Goal: Participate in discussion: Engage in conversation with other users on a specific topic

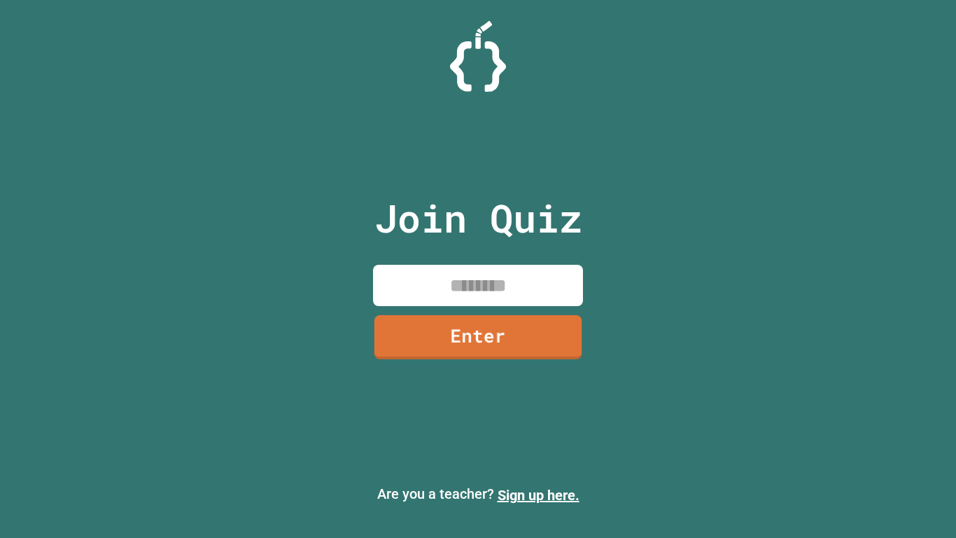
click at [472, 267] on input at bounding box center [478, 285] width 210 height 41
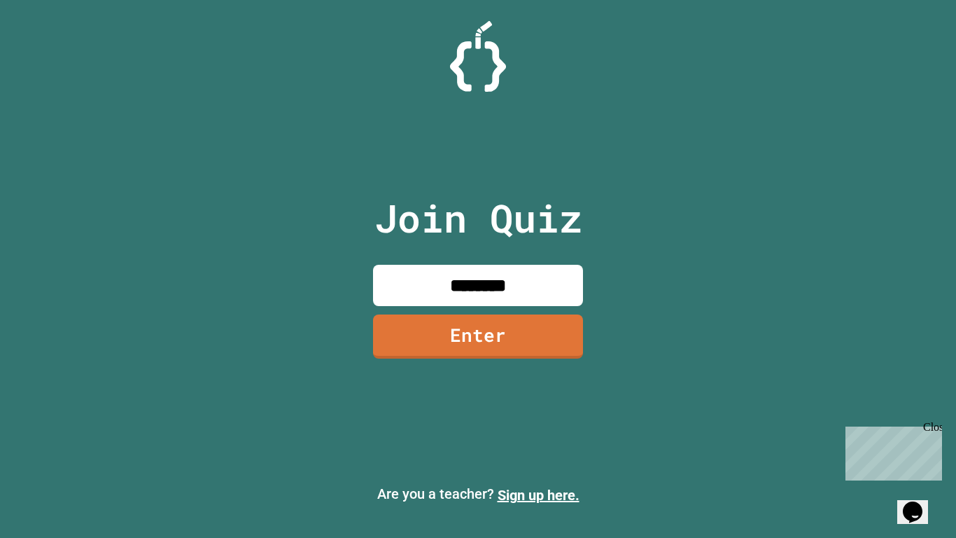
type input "********"
click at [467, 316] on link "Enter" at bounding box center [477, 335] width 211 height 45
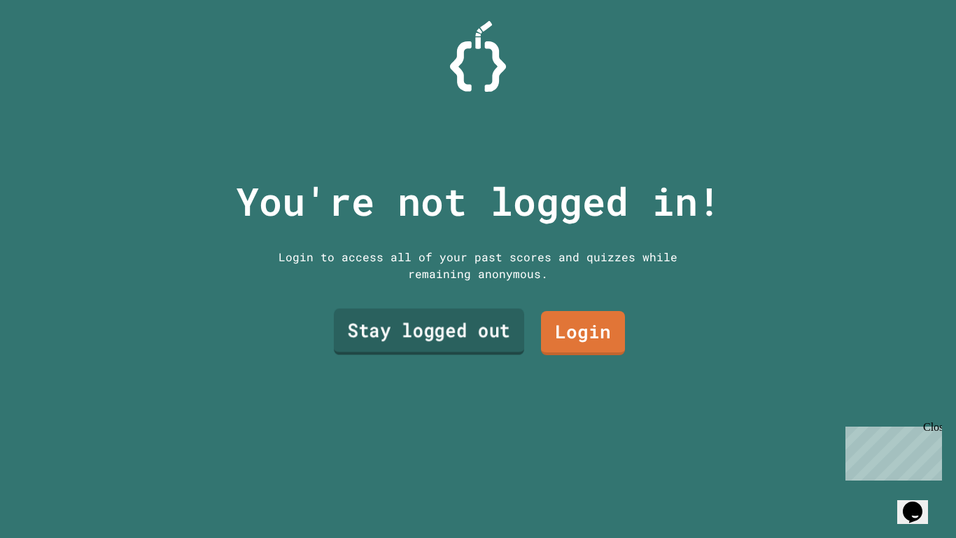
click at [470, 328] on link "Stay logged out" at bounding box center [429, 331] width 190 height 46
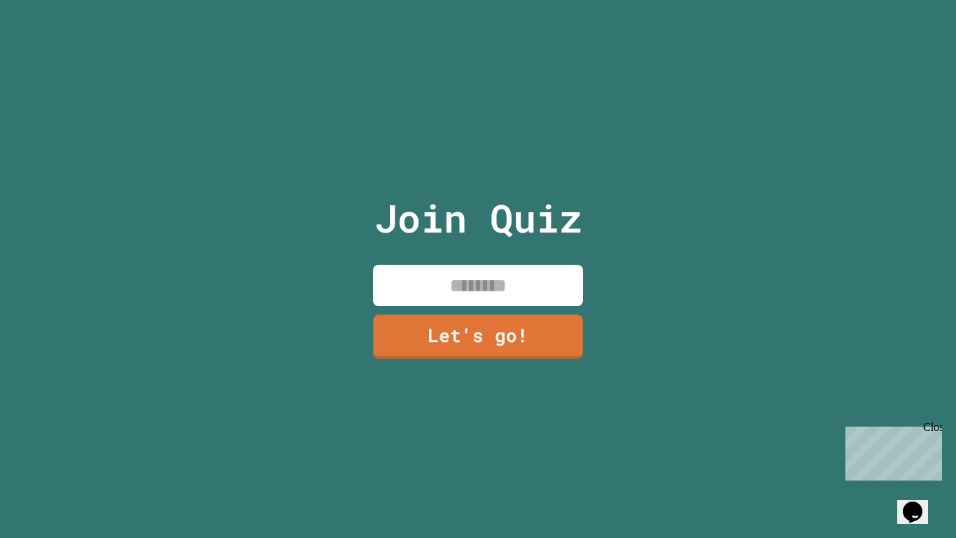
click at [456, 291] on input at bounding box center [478, 285] width 210 height 41
type input "*******"
click at [504, 327] on link "Let's go!" at bounding box center [478, 335] width 213 height 46
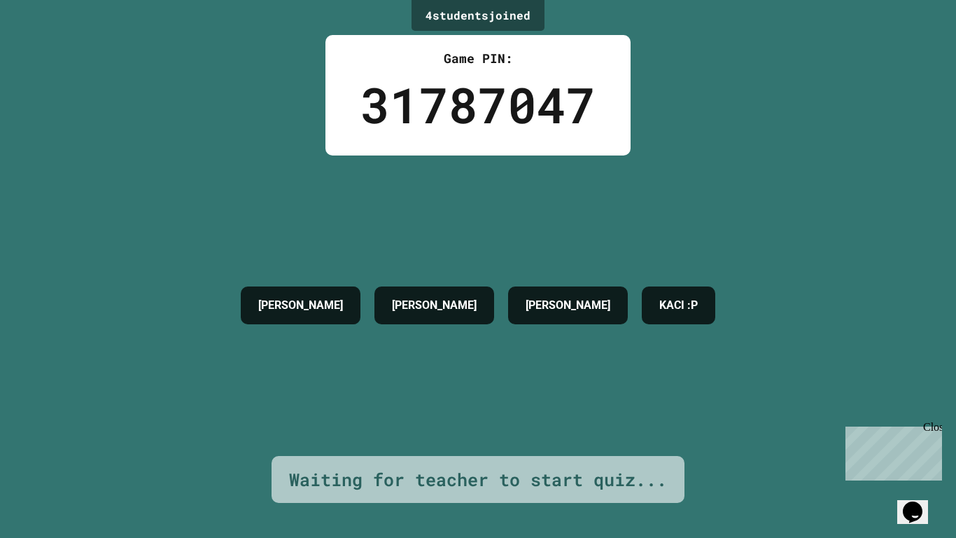
click at [935, 426] on div "Close" at bounding box center [931, 429] width 17 height 17
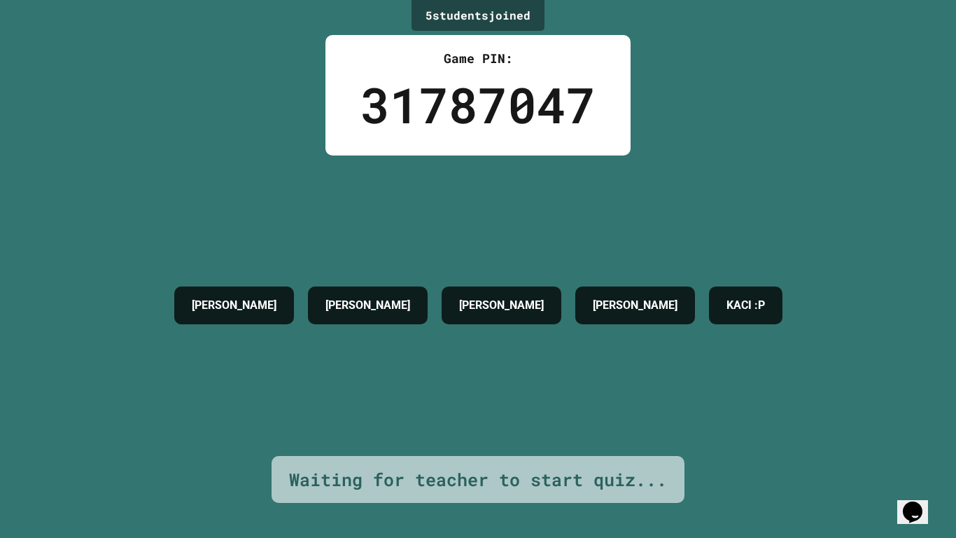
drag, startPoint x: 321, startPoint y: 309, endPoint x: 314, endPoint y: 300, distance: 11.5
click at [314, 300] on div "[PERSON_NAME]" at bounding box center [368, 305] width 120 height 38
click at [303, 258] on div "[PERSON_NAME] [PERSON_NAME] [PERSON_NAME] :P" at bounding box center [478, 305] width 622 height 300
drag, startPoint x: 447, startPoint y: 307, endPoint x: 528, endPoint y: 298, distance: 81.7
click at [528, 298] on h4 "[PERSON_NAME]" at bounding box center [501, 305] width 85 height 17
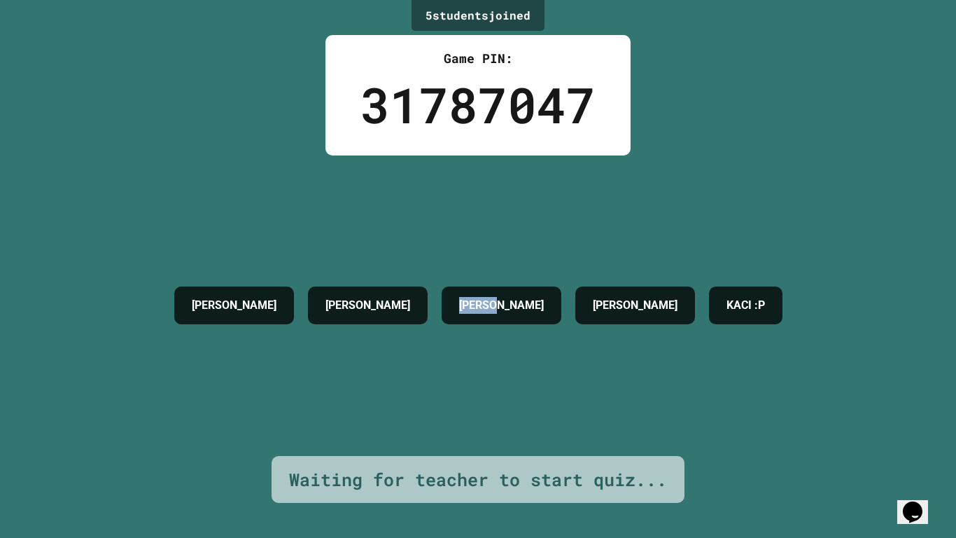
click at [506, 265] on div "[PERSON_NAME] [PERSON_NAME] [PERSON_NAME] :P" at bounding box center [478, 305] width 622 height 300
drag, startPoint x: 584, startPoint y: 309, endPoint x: 677, endPoint y: 313, distance: 93.9
click at [677, 313] on h4 "[PERSON_NAME]" at bounding box center [635, 305] width 85 height 17
click at [596, 246] on div "[PERSON_NAME] [PERSON_NAME] [PERSON_NAME] :P" at bounding box center [478, 305] width 622 height 300
drag, startPoint x: 532, startPoint y: 298, endPoint x: 429, endPoint y: 297, distance: 102.9
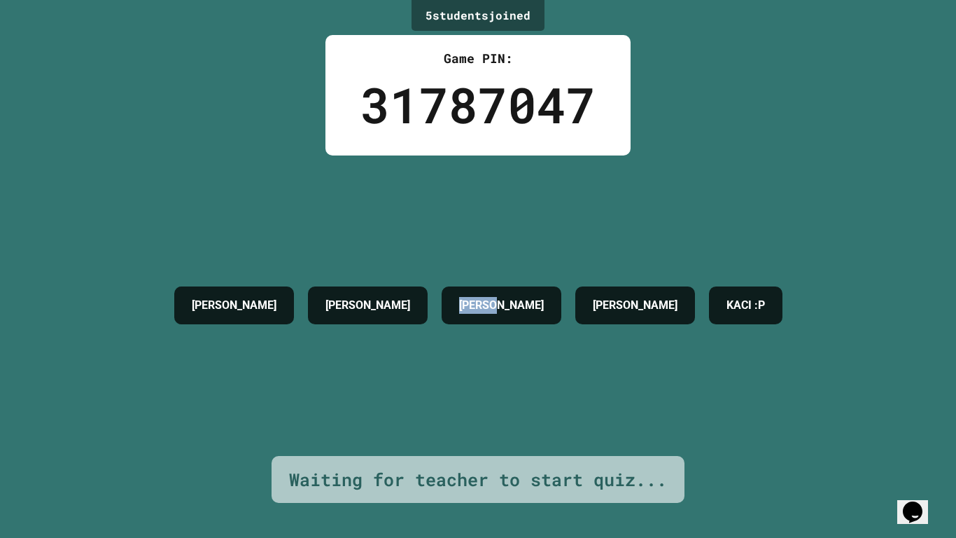
click at [442, 297] on div "[PERSON_NAME]" at bounding box center [502, 305] width 120 height 38
click at [507, 202] on div "[PERSON_NAME] [PERSON_NAME] [PERSON_NAME] :P" at bounding box center [478, 305] width 622 height 300
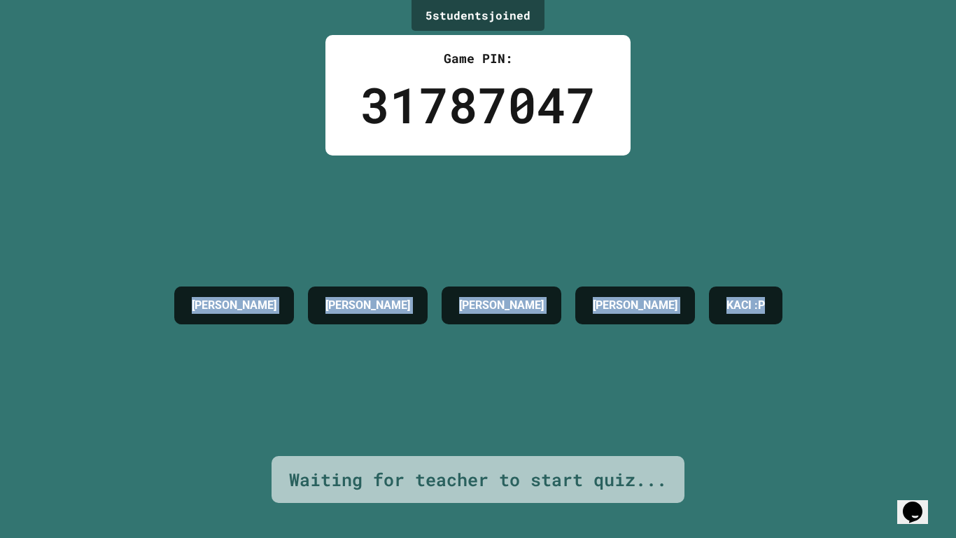
drag, startPoint x: 836, startPoint y: 307, endPoint x: 157, endPoint y: 283, distance: 679.3
click at [157, 283] on div "5 student s joined Game PIN: 31787047 [PERSON_NAME] [PERSON_NAME] [PERSON_NAME]…" at bounding box center [478, 269] width 956 height 538
click at [265, 232] on div "[PERSON_NAME] [PERSON_NAME] [PERSON_NAME] :P" at bounding box center [478, 305] width 622 height 300
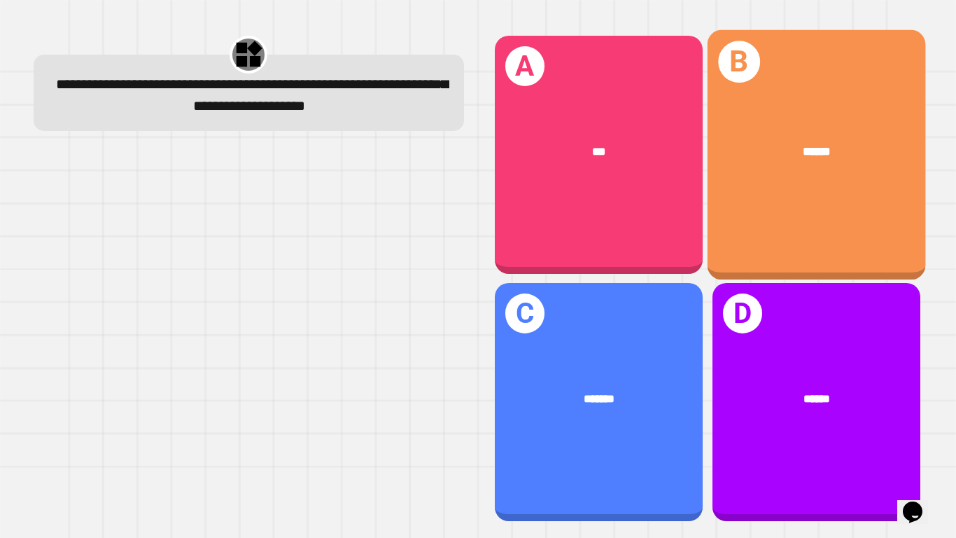
click at [768, 111] on div "B ******" at bounding box center [816, 154] width 218 height 250
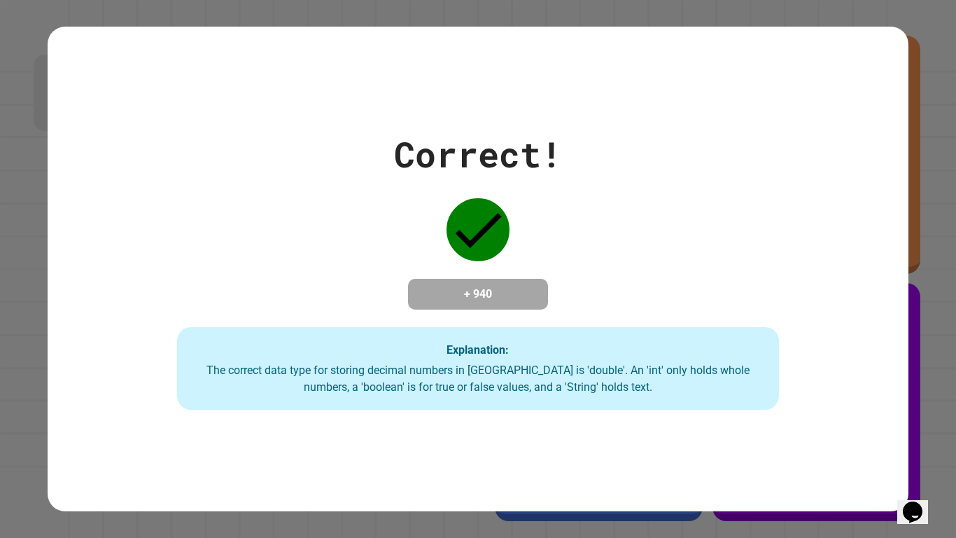
click at [620, 206] on div "Correct! + 940 Explanation: The correct data type for storing decimal numbers i…" at bounding box center [478, 268] width 860 height 281
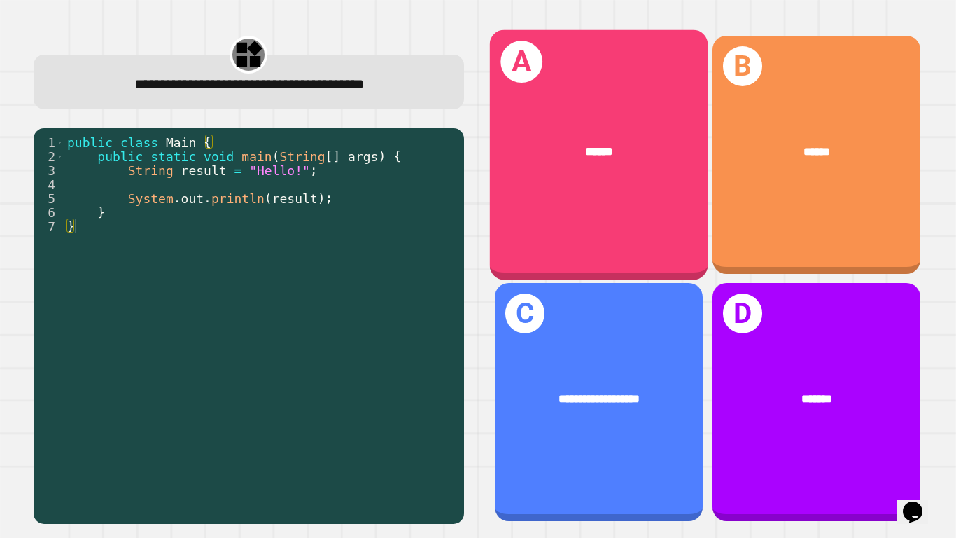
click at [598, 225] on div "A ******" at bounding box center [598, 154] width 218 height 250
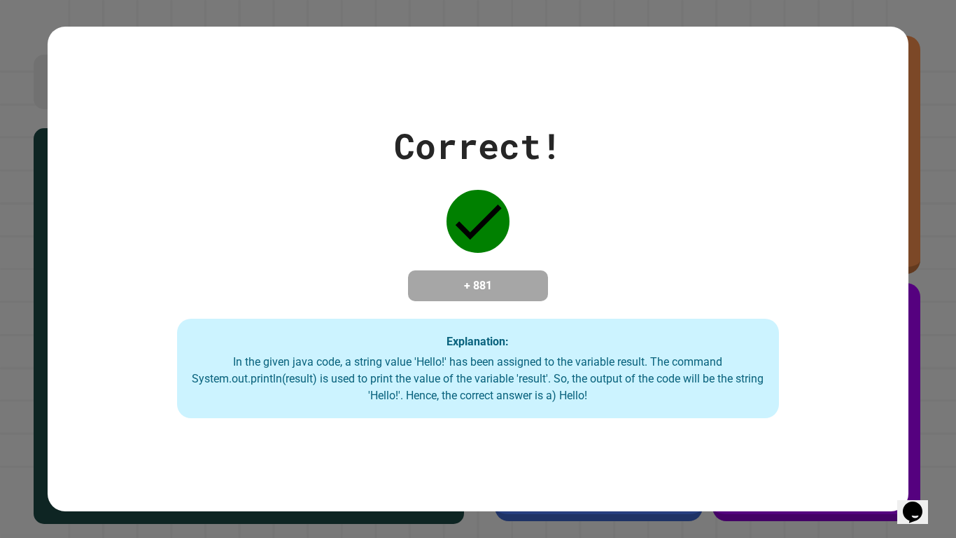
click at [598, 225] on div "Correct! + 881 Explanation: In the given java code, a string value 'Hello!' has…" at bounding box center [478, 269] width 860 height 298
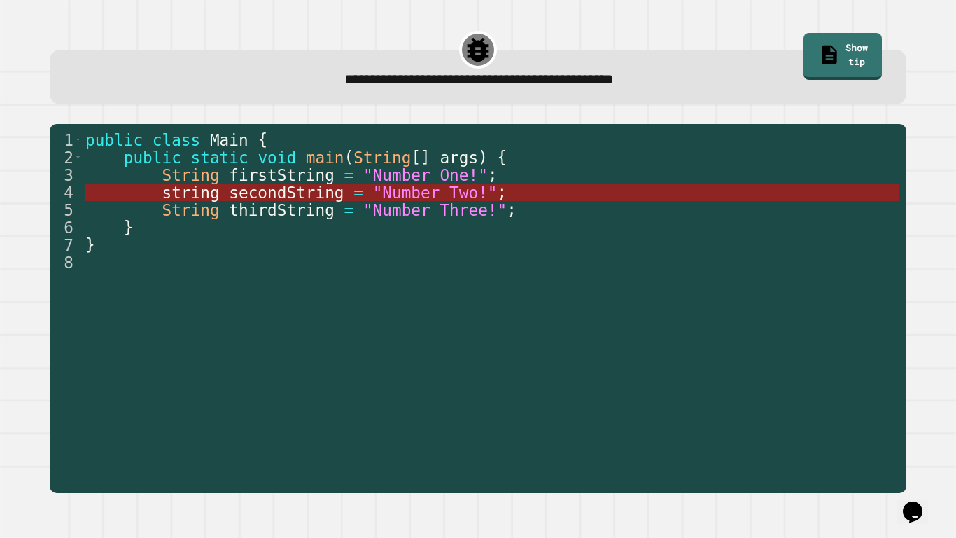
click at [283, 198] on span "secondString" at bounding box center [286, 192] width 115 height 18
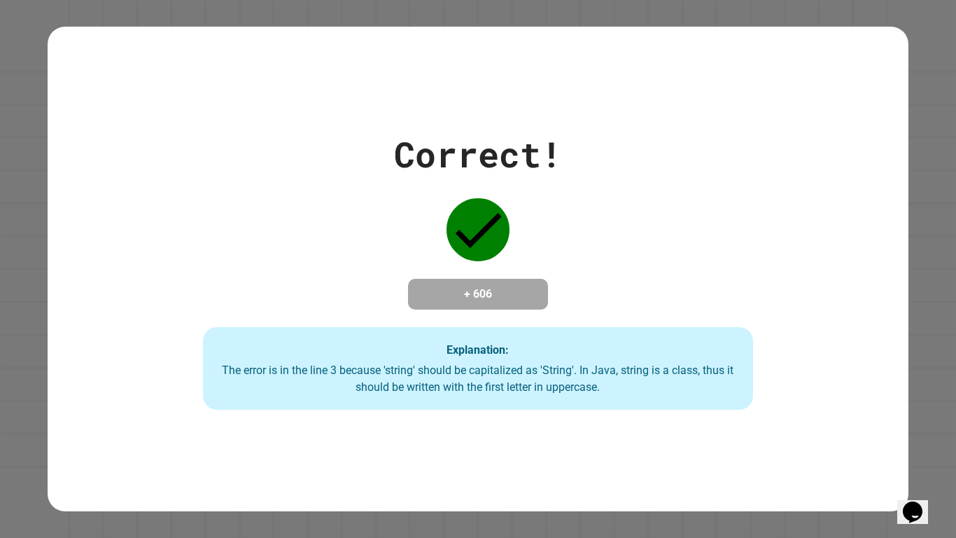
click at [421, 231] on div "Correct! + 606 Explanation: The error is in the line 3 because 'string' should …" at bounding box center [478, 268] width 787 height 281
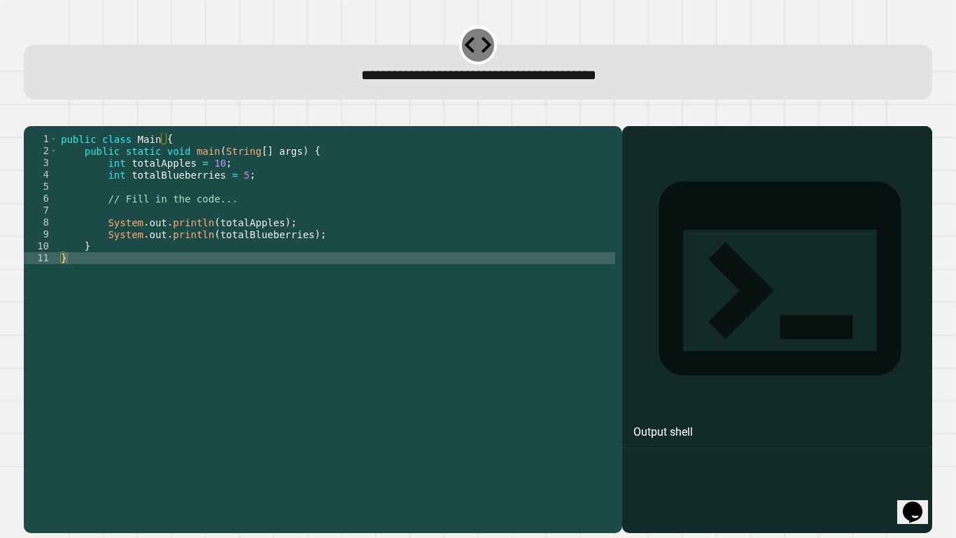
click at [316, 257] on div "public class Main { public static void main ( String [ ] args ) { int totalAppl…" at bounding box center [336, 323] width 557 height 381
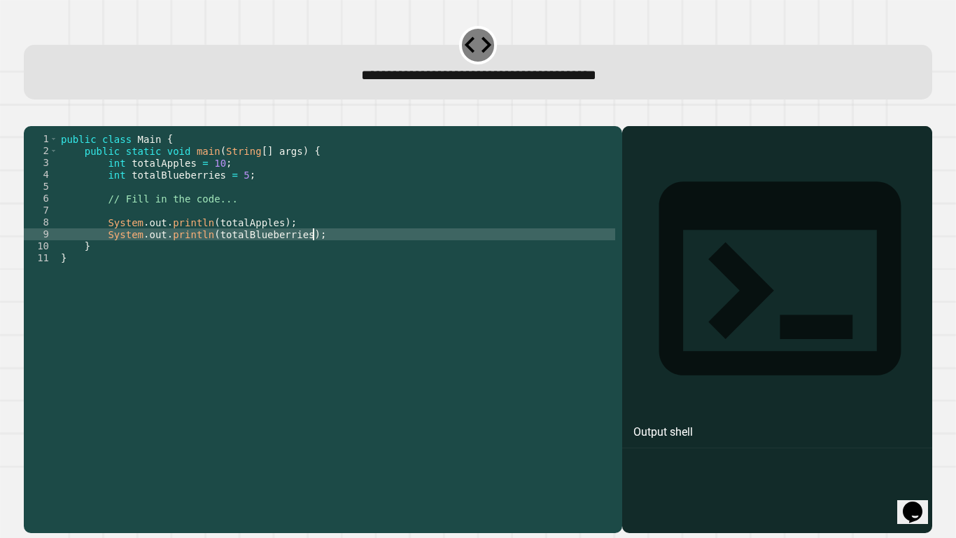
click at [241, 197] on div "public class Main { public static void main ( String [ ] args ) { int totalAppl…" at bounding box center [336, 323] width 557 height 381
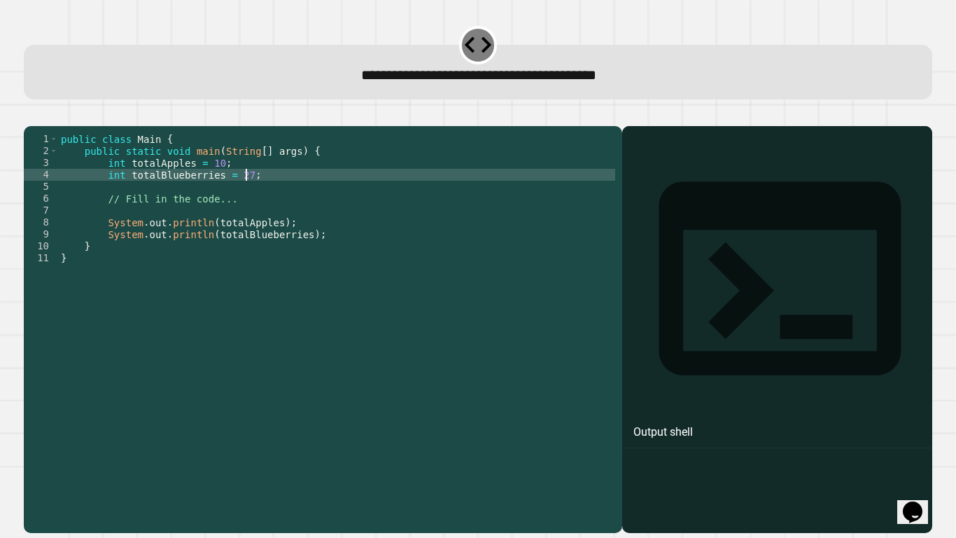
type textarea "**********"
click at [31, 115] on icon "button" at bounding box center [31, 115] width 0 height 0
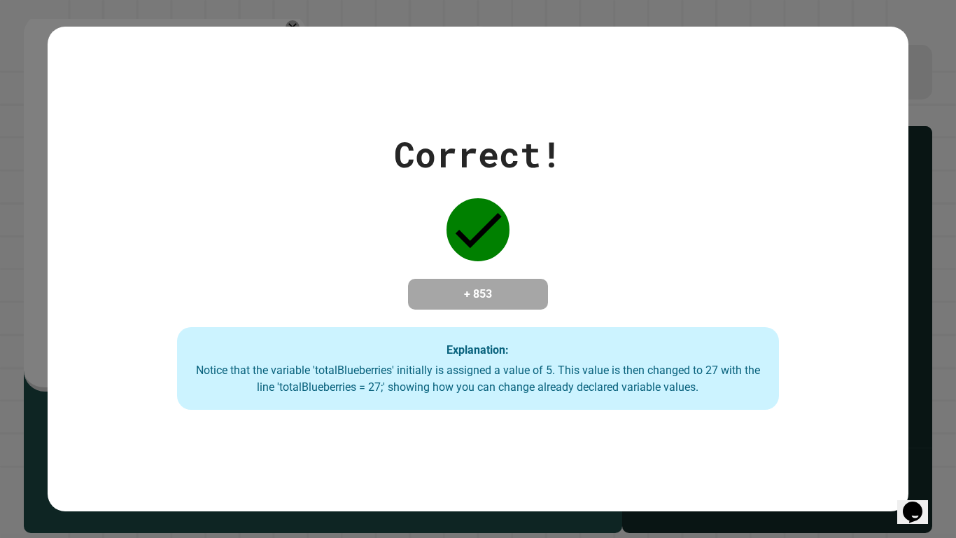
click at [331, 260] on div "Correct! + 853 Explanation: Notice that the variable 'totalBlueberries' initial…" at bounding box center [478, 268] width 860 height 281
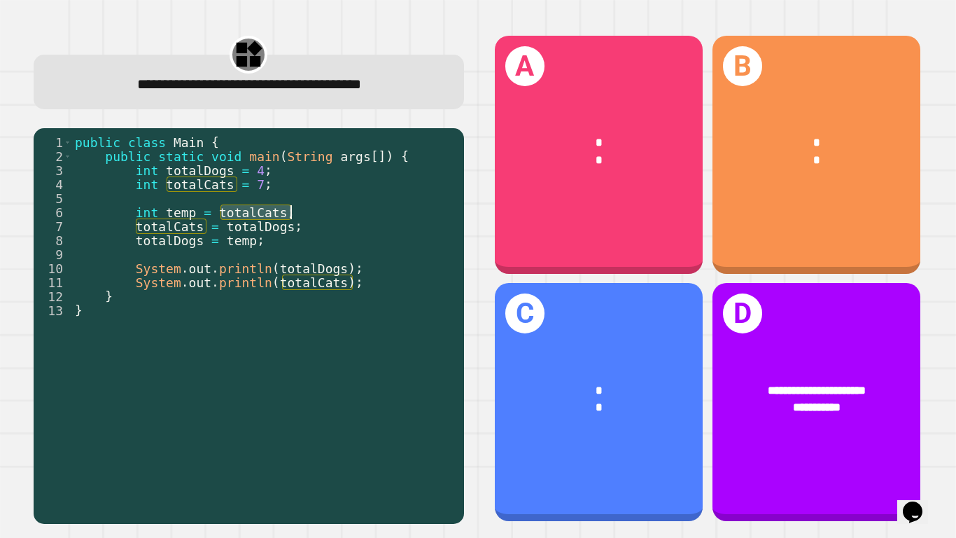
drag, startPoint x: 223, startPoint y: 212, endPoint x: 292, endPoint y: 208, distance: 68.7
click at [292, 208] on div "public class Main { public static void main ( String args [ ]) { int totalDogs …" at bounding box center [264, 331] width 385 height 392
click at [331, 203] on div "public class Main { public static void main ( String args [ ]) { int totalDogs …" at bounding box center [264, 331] width 385 height 392
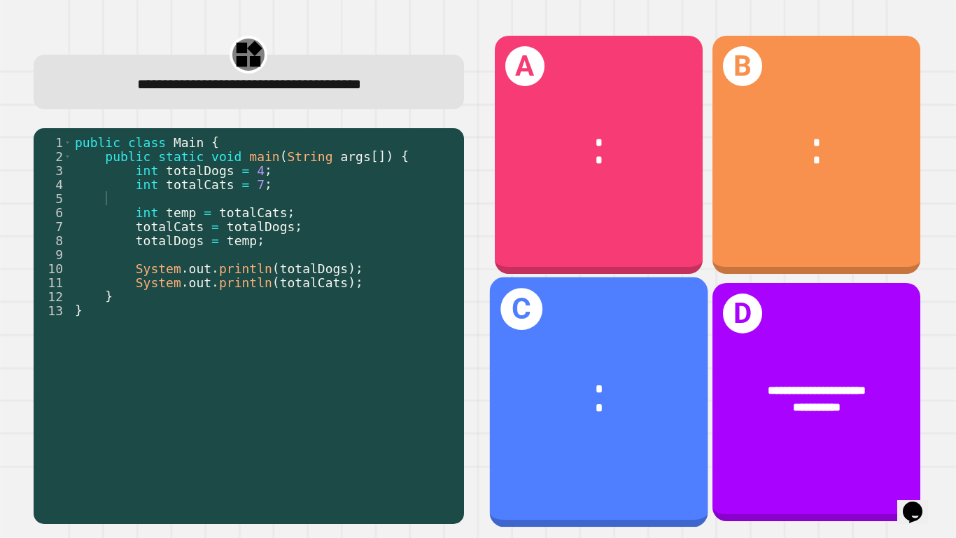
click at [645, 363] on div "* *" at bounding box center [598, 398] width 218 height 85
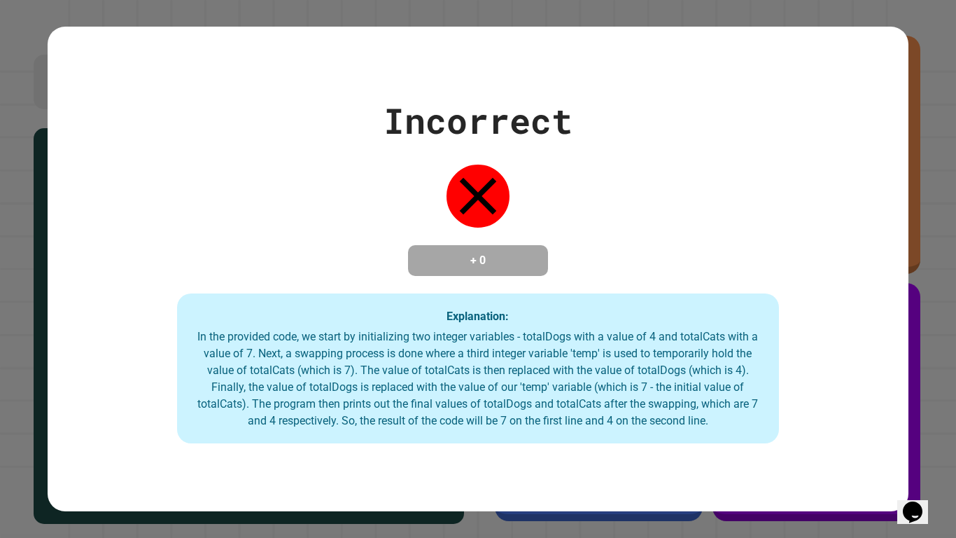
click at [645, 363] on div "In the provided code, we start by initializing two integer variables - totalDog…" at bounding box center [478, 378] width 575 height 101
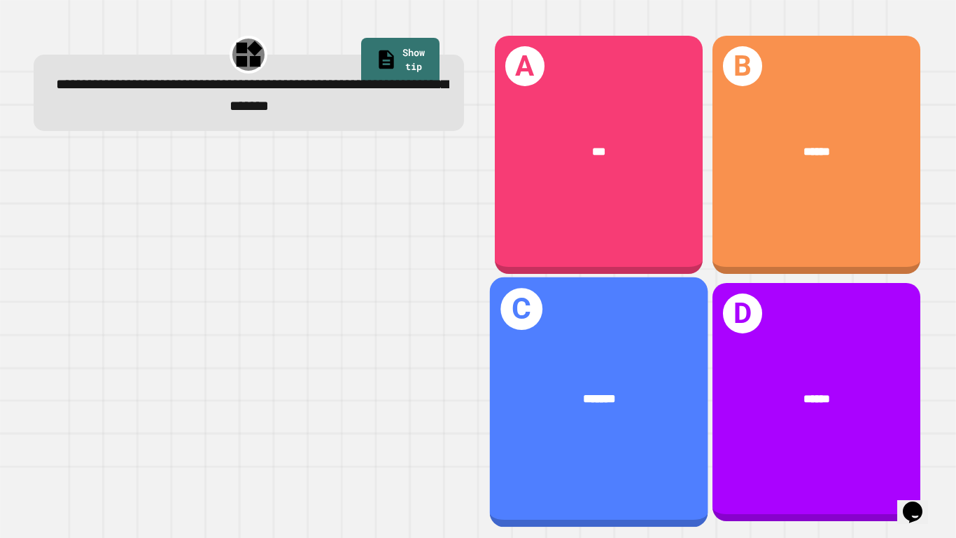
click at [639, 389] on div "*******" at bounding box center [598, 398] width 169 height 18
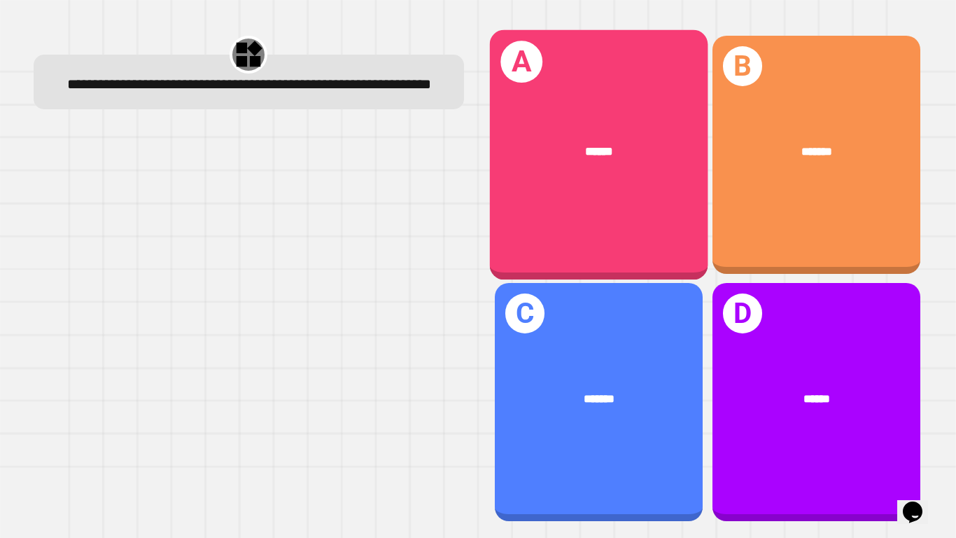
click at [575, 180] on div "******" at bounding box center [598, 151] width 218 height 66
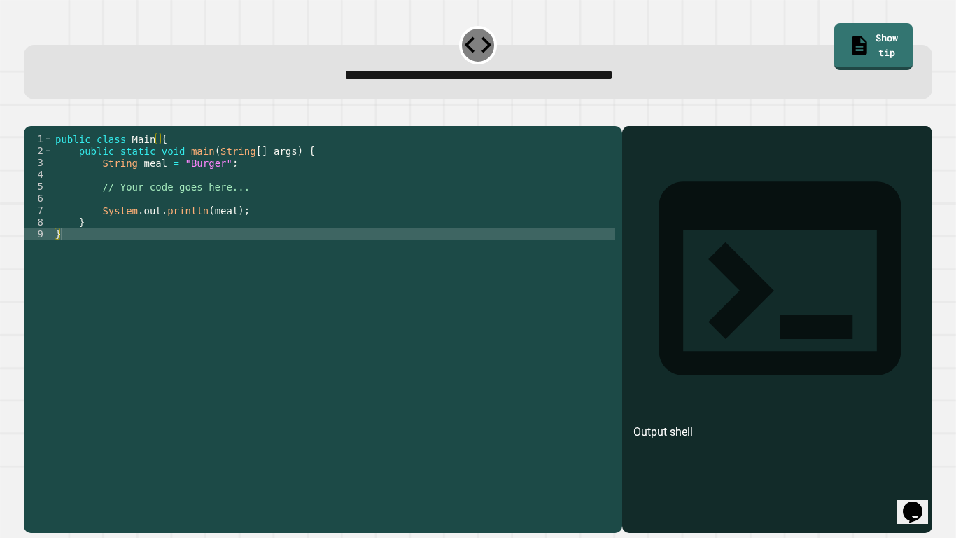
click at [215, 185] on div "public class Main { public static void main ( String [ ] args ) { String meal =…" at bounding box center [333, 323] width 563 height 381
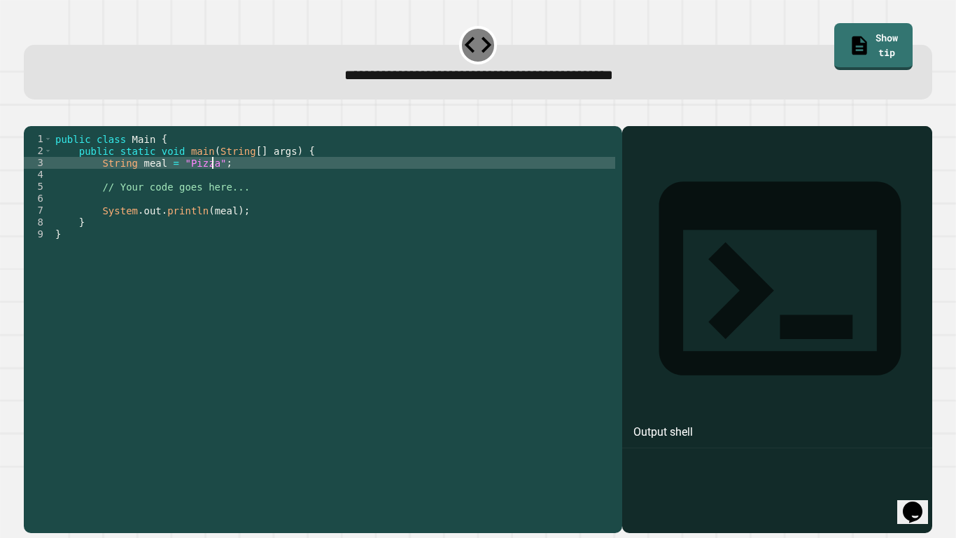
scroll to position [0, 20]
type textarea "**********"
click at [31, 115] on icon "button" at bounding box center [31, 115] width 0 height 0
